Goal: Task Accomplishment & Management: Manage account settings

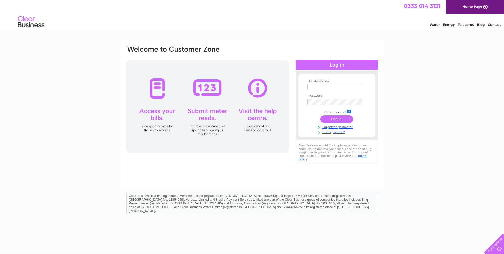
type input "paul.finney7@btinternet.com"
click at [331, 118] on input "submit" at bounding box center [337, 118] width 33 height 7
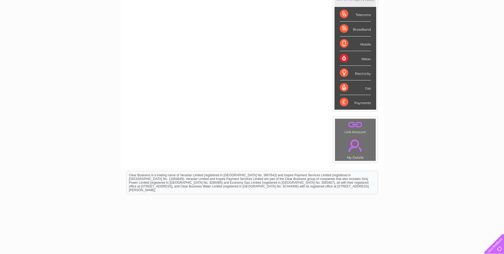
scroll to position [53, 0]
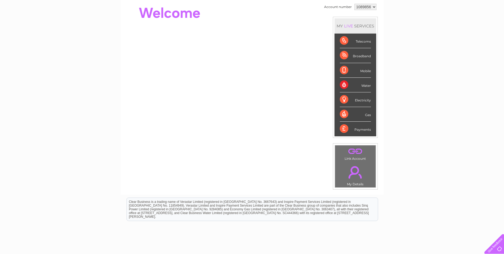
click at [343, 82] on div "Water" at bounding box center [355, 85] width 31 height 15
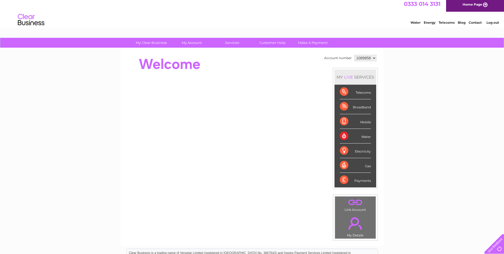
scroll to position [0, 0]
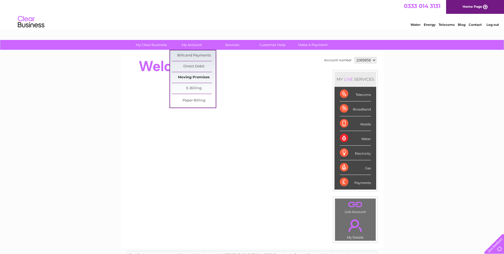
click at [191, 75] on link "Moving Premises" at bounding box center [194, 77] width 44 height 11
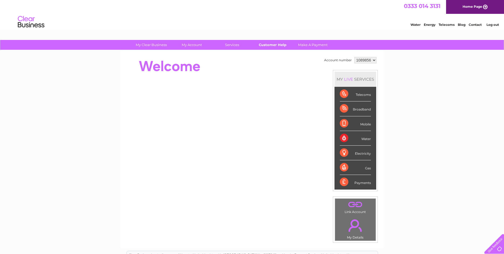
click at [275, 45] on link "Customer Help" at bounding box center [273, 45] width 44 height 10
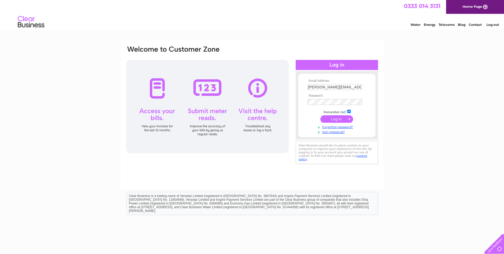
click at [333, 119] on input "submit" at bounding box center [337, 118] width 33 height 7
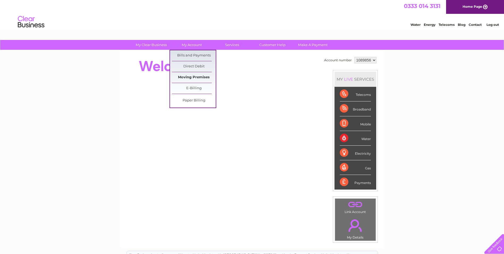
click at [192, 77] on link "Moving Premises" at bounding box center [194, 77] width 44 height 11
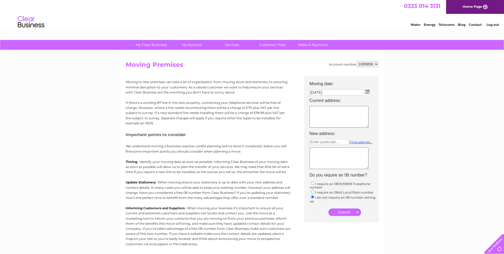
click at [377, 65] on select "1089856" at bounding box center [368, 64] width 22 height 6
